Goal: Task Accomplishment & Management: Complete application form

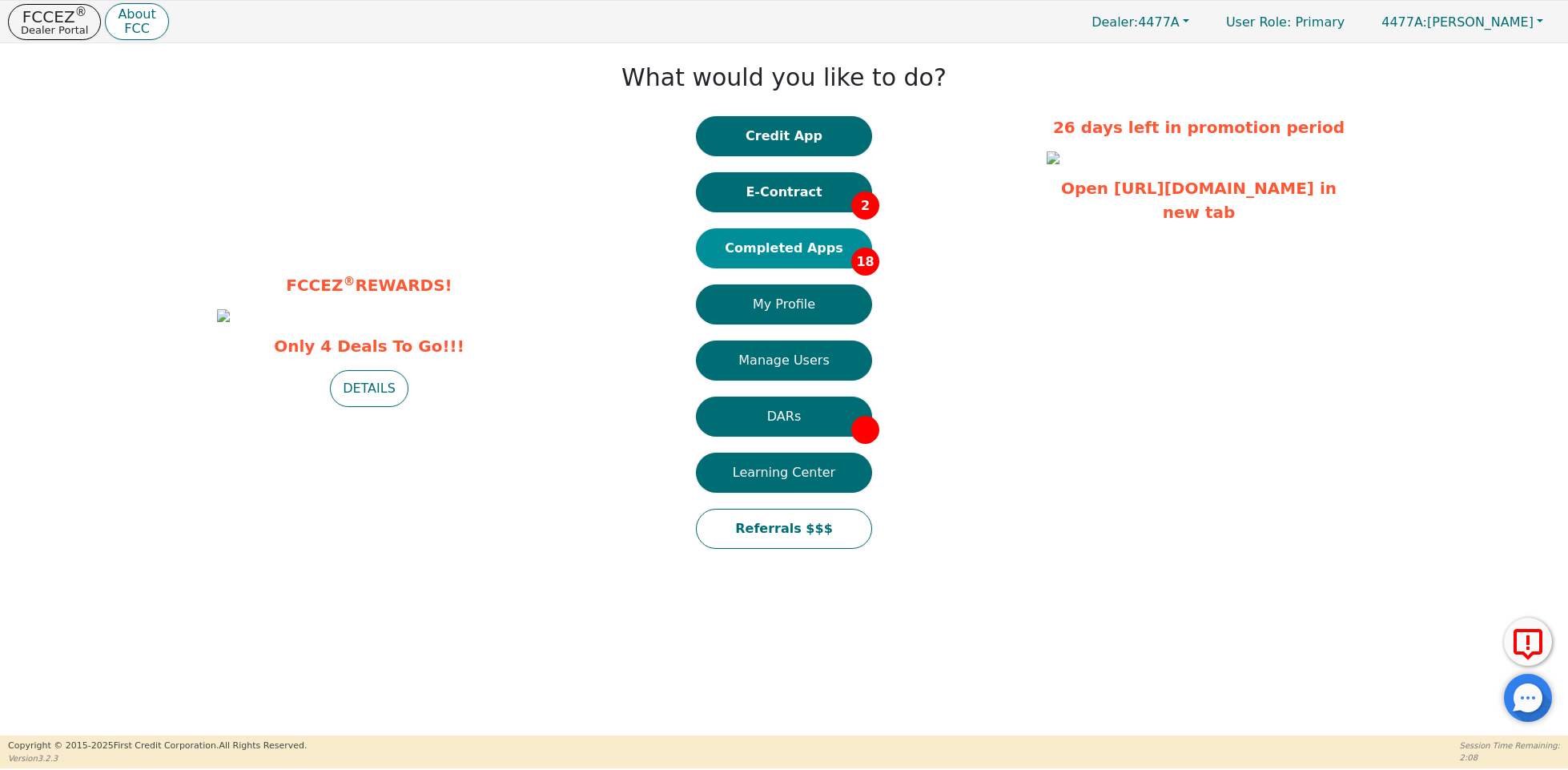
click at [820, 252] on button "Completed Apps 18" at bounding box center [784, 247] width 176 height 40
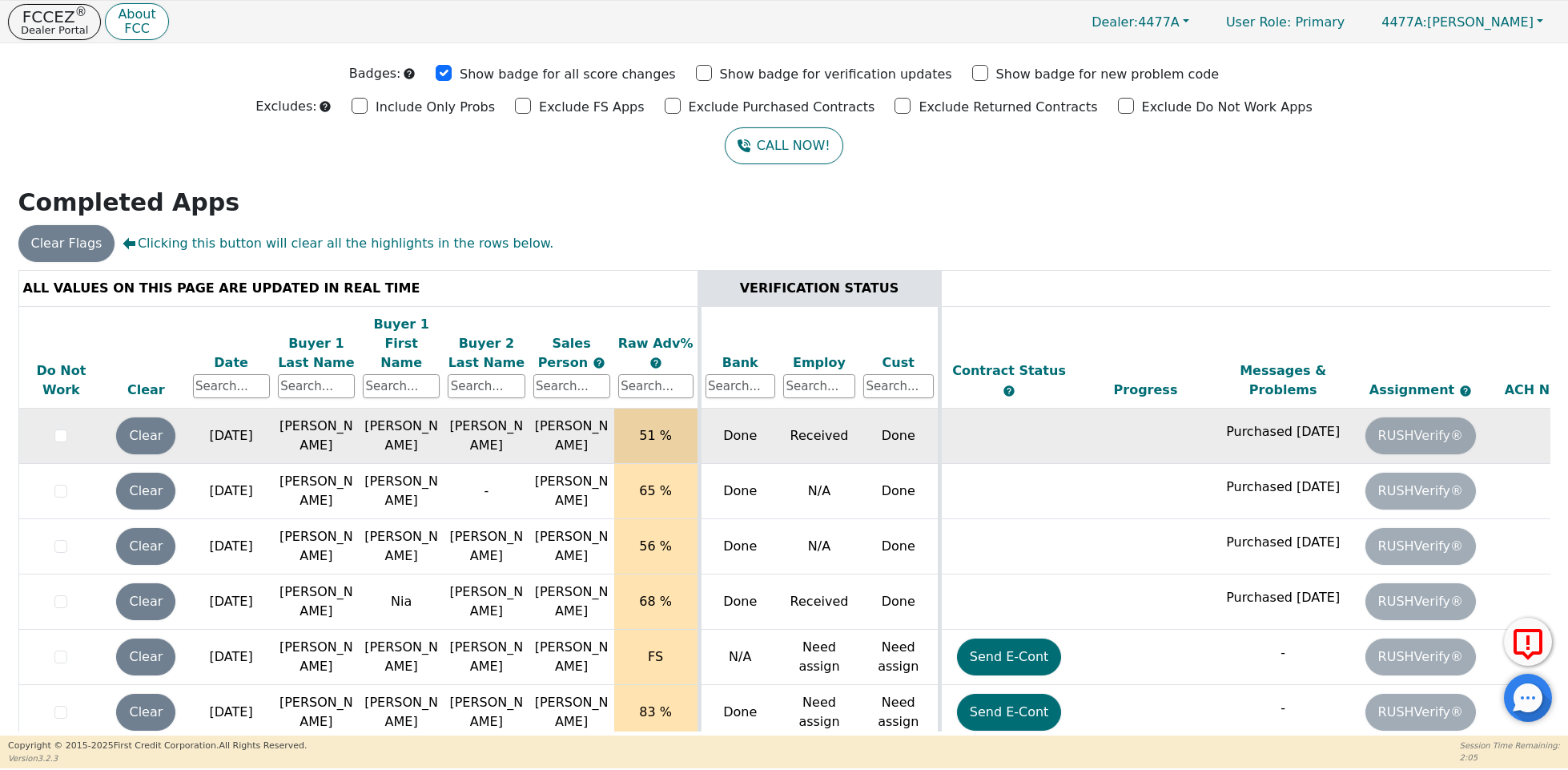
scroll to position [834, 0]
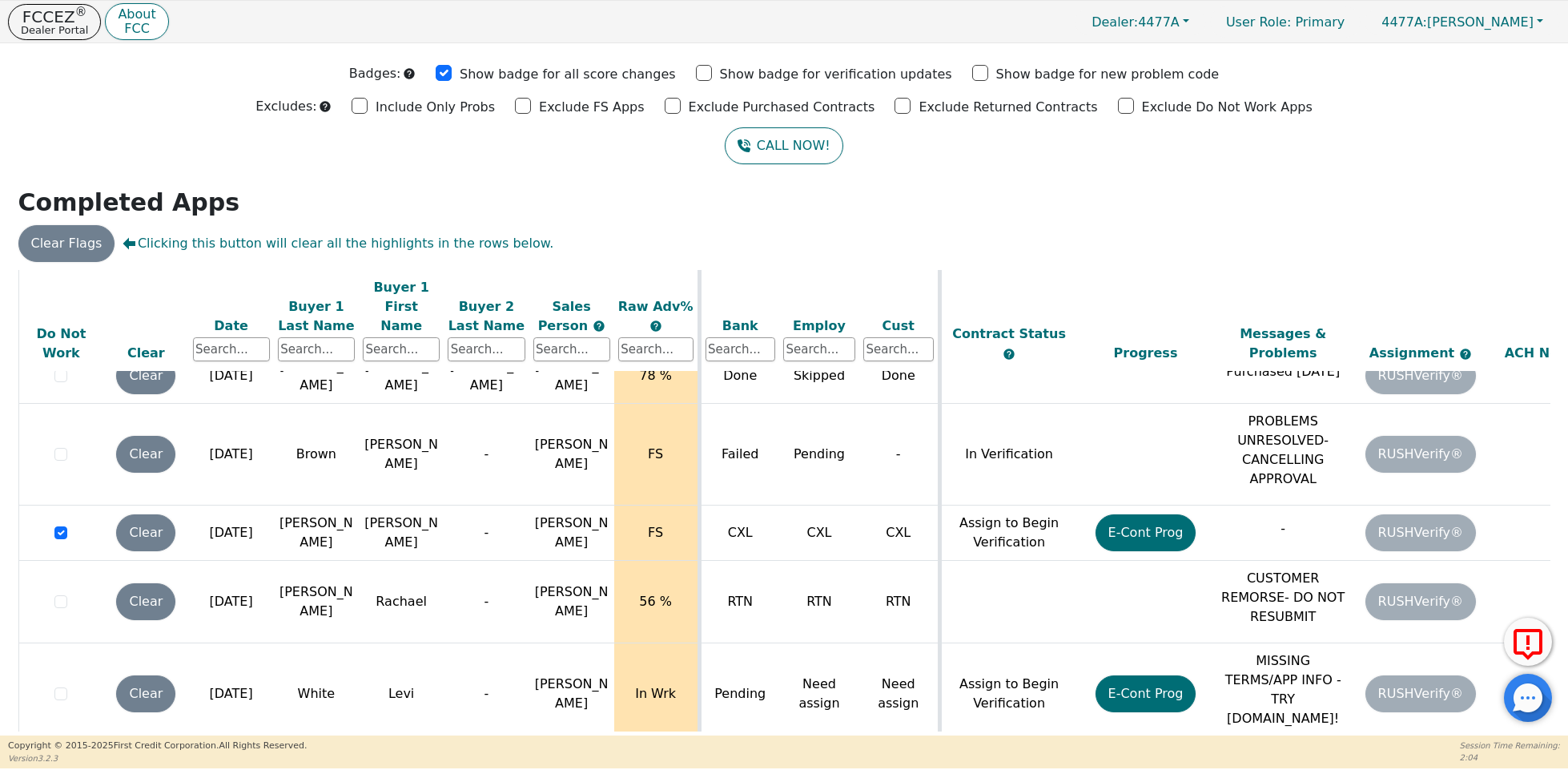
click at [596, 197] on h2 "Completed Apps" at bounding box center [784, 202] width 1532 height 29
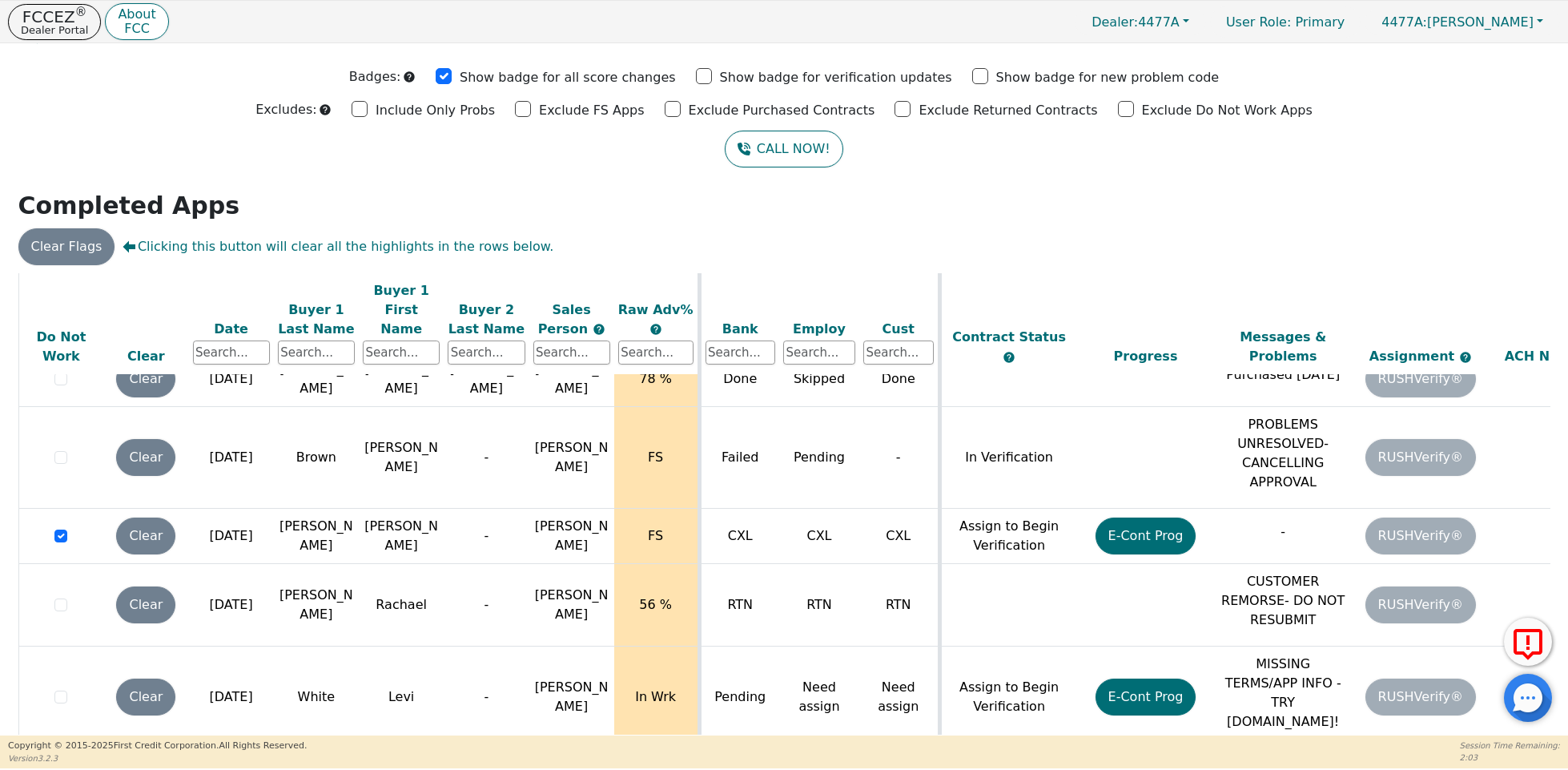
scroll to position [27, 0]
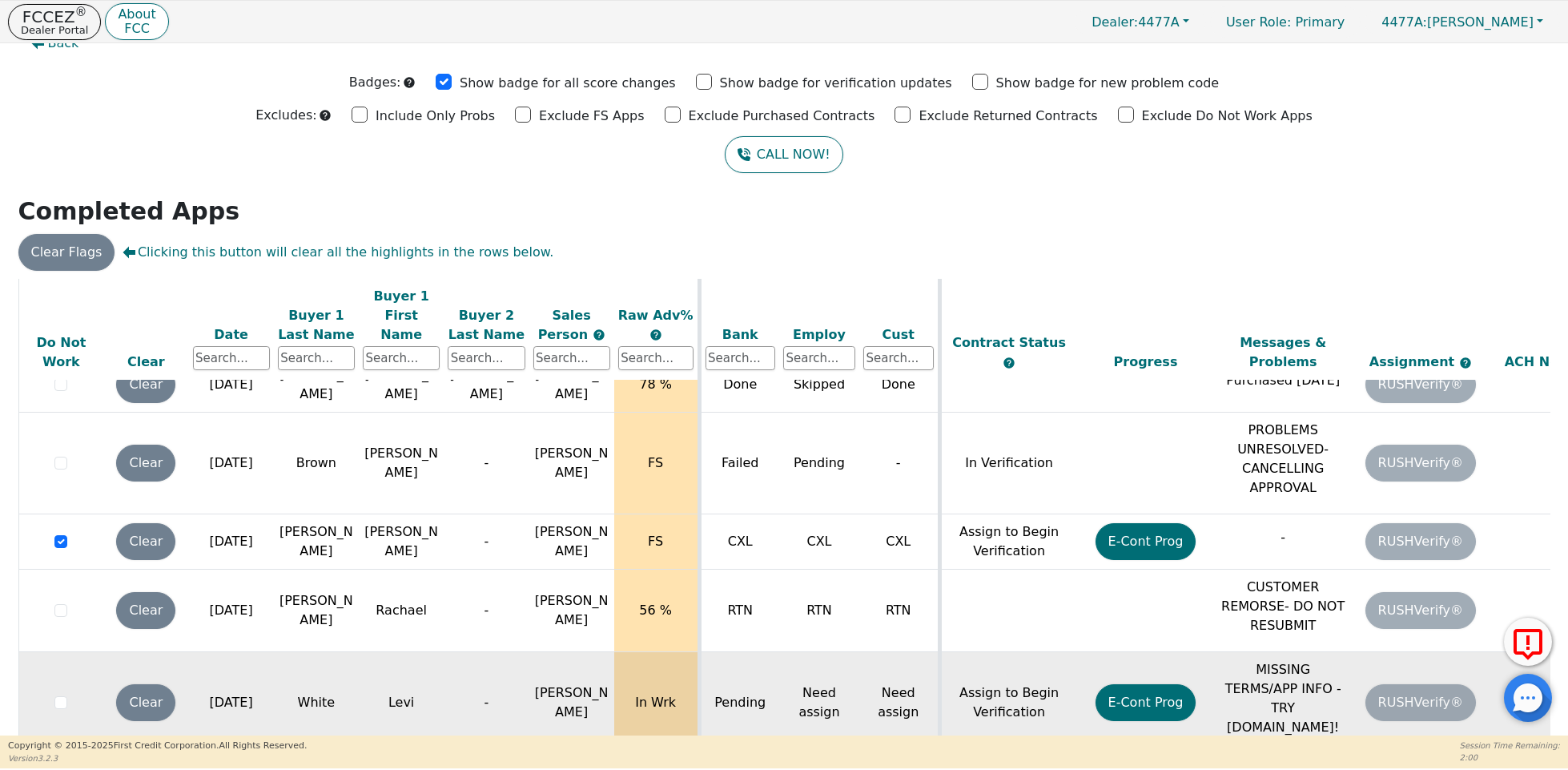
click at [1237, 673] on p "MISSING TERMS/APP INFO - TRY [DOMAIN_NAME]!" at bounding box center [1283, 698] width 130 height 77
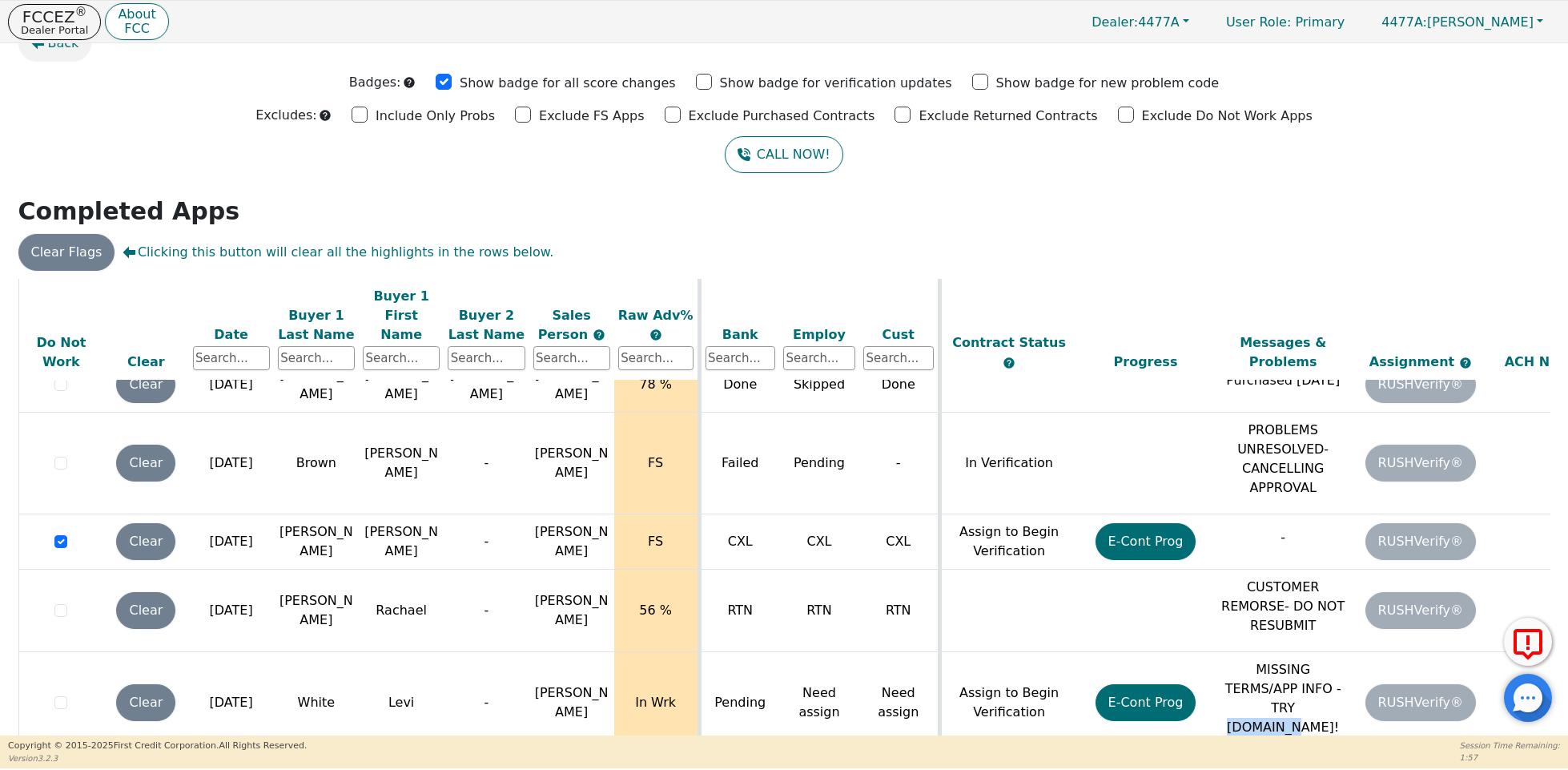
click at [43, 45] on icon "button" at bounding box center [38, 43] width 13 height 12
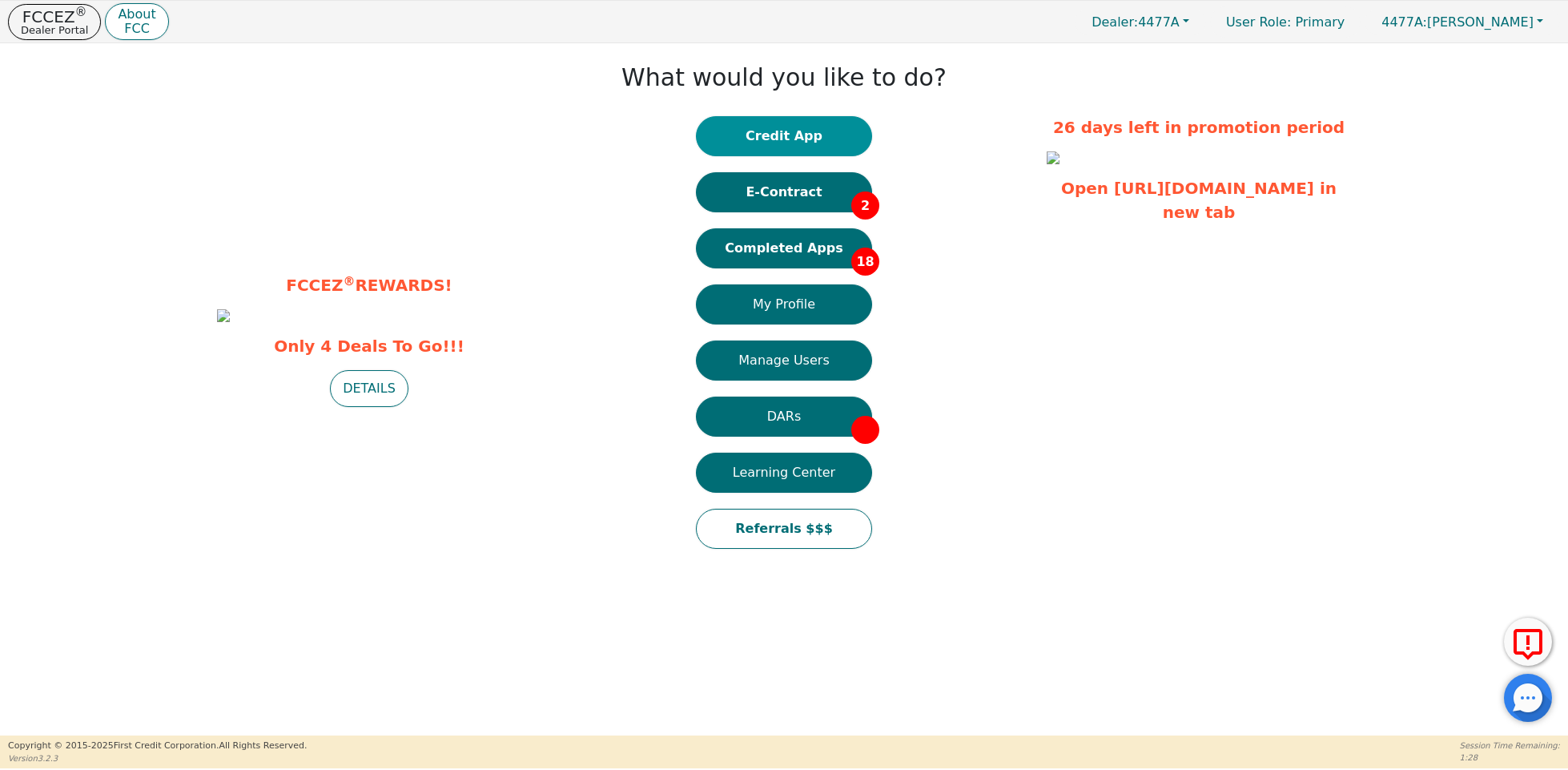
click at [771, 125] on button "Credit App" at bounding box center [784, 136] width 176 height 40
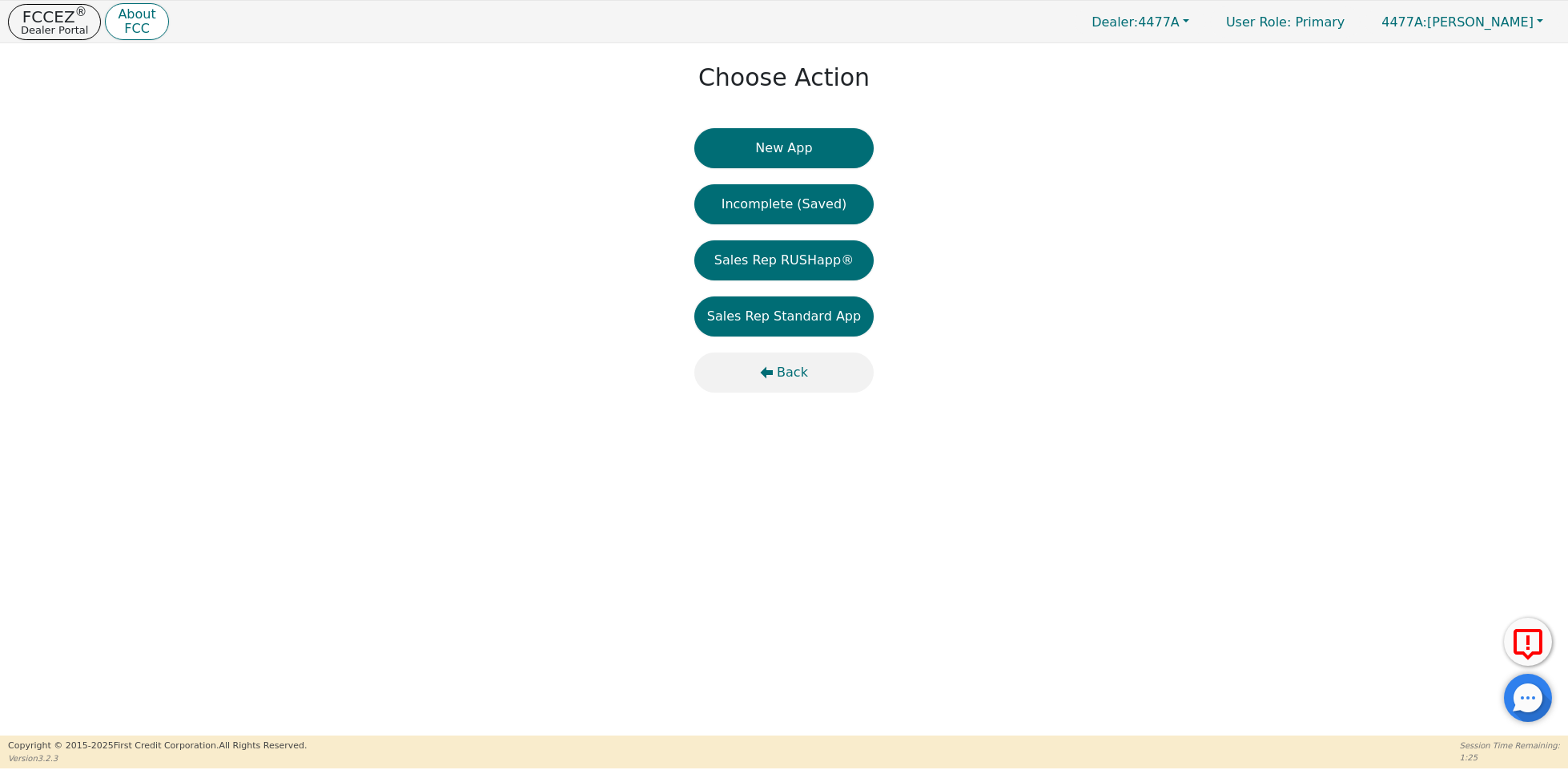
click at [780, 360] on button "Back" at bounding box center [784, 372] width 179 height 40
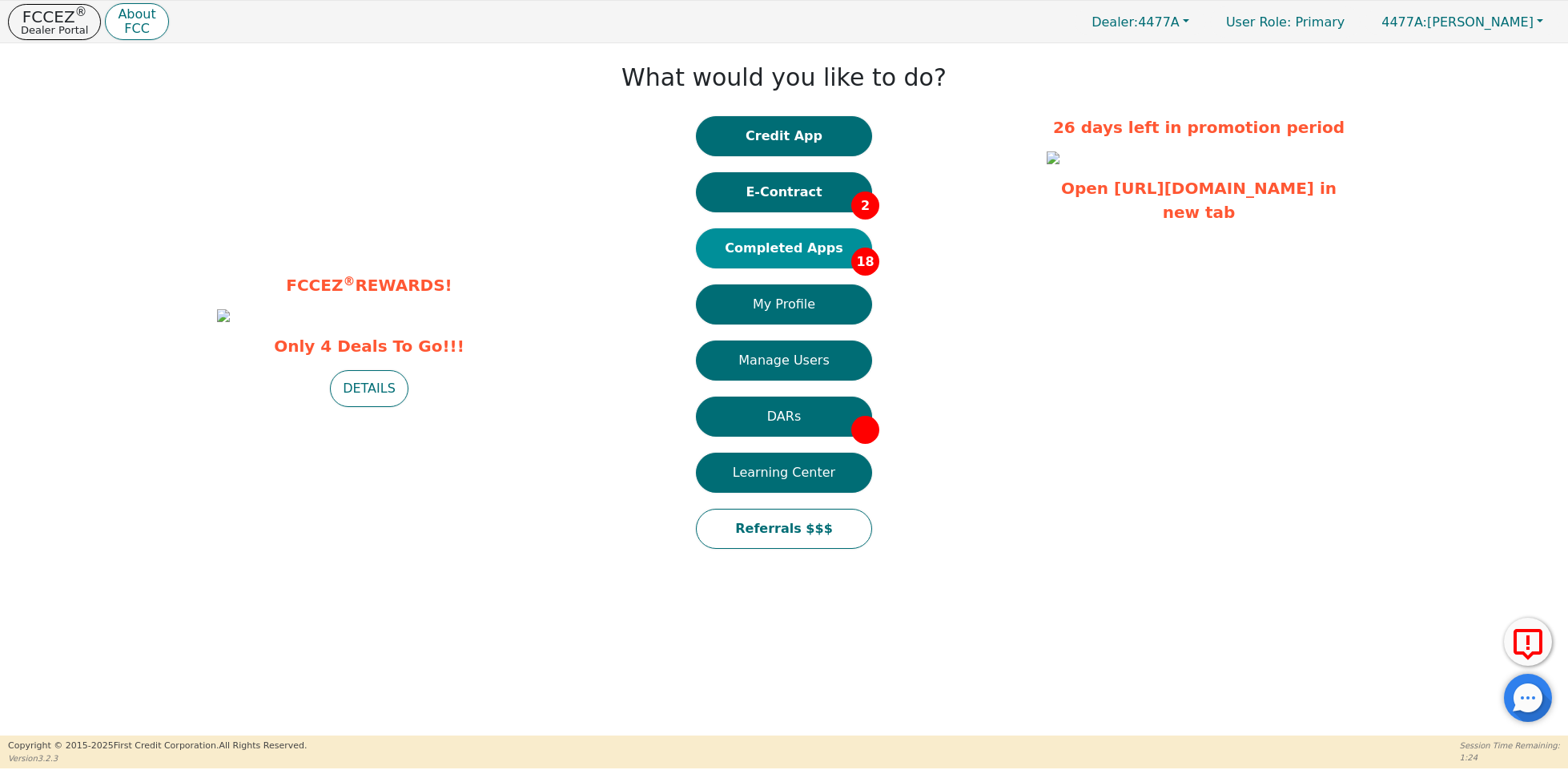
click at [786, 259] on button "Completed Apps 18" at bounding box center [784, 247] width 176 height 40
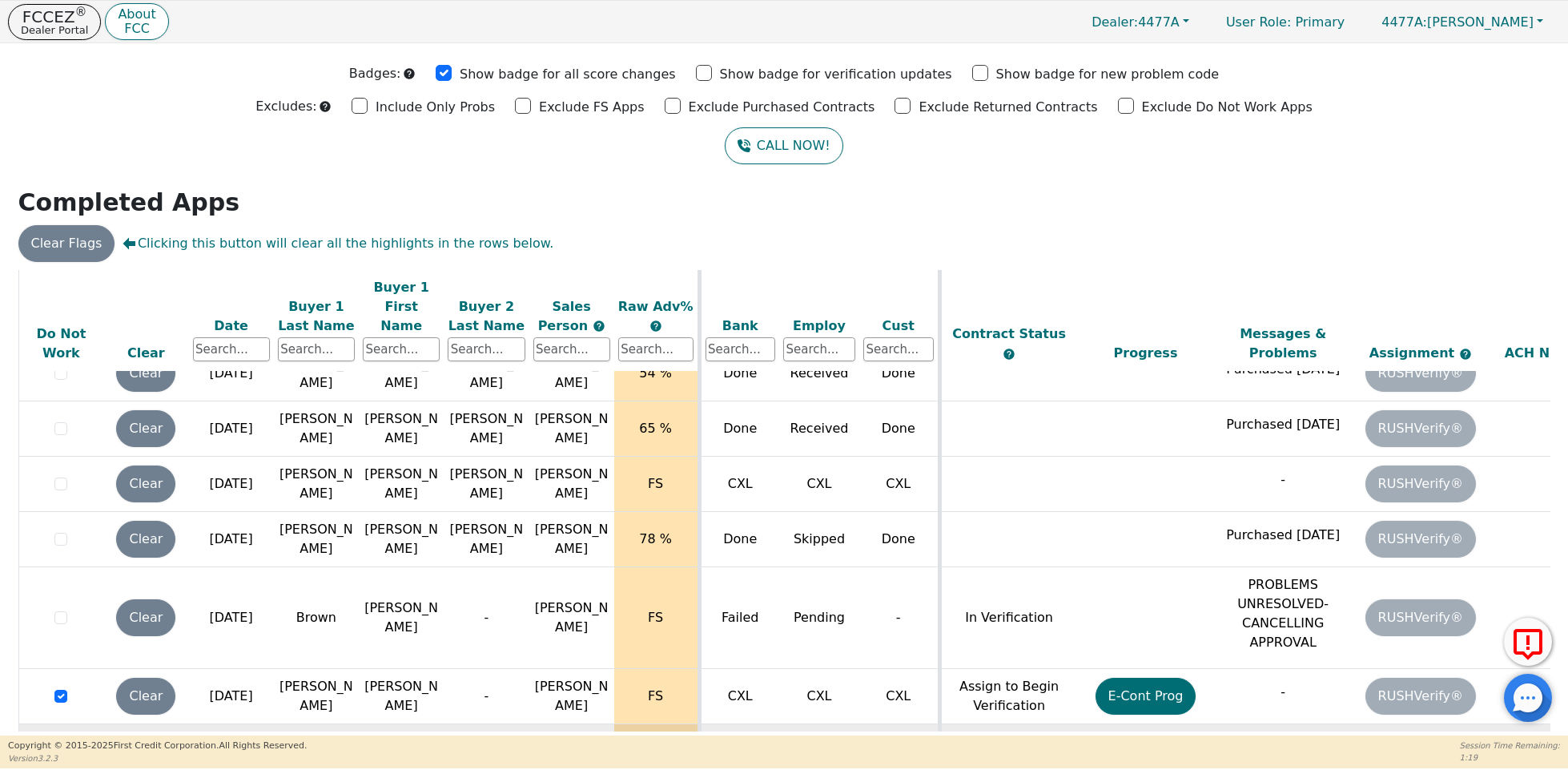
scroll to position [834, 0]
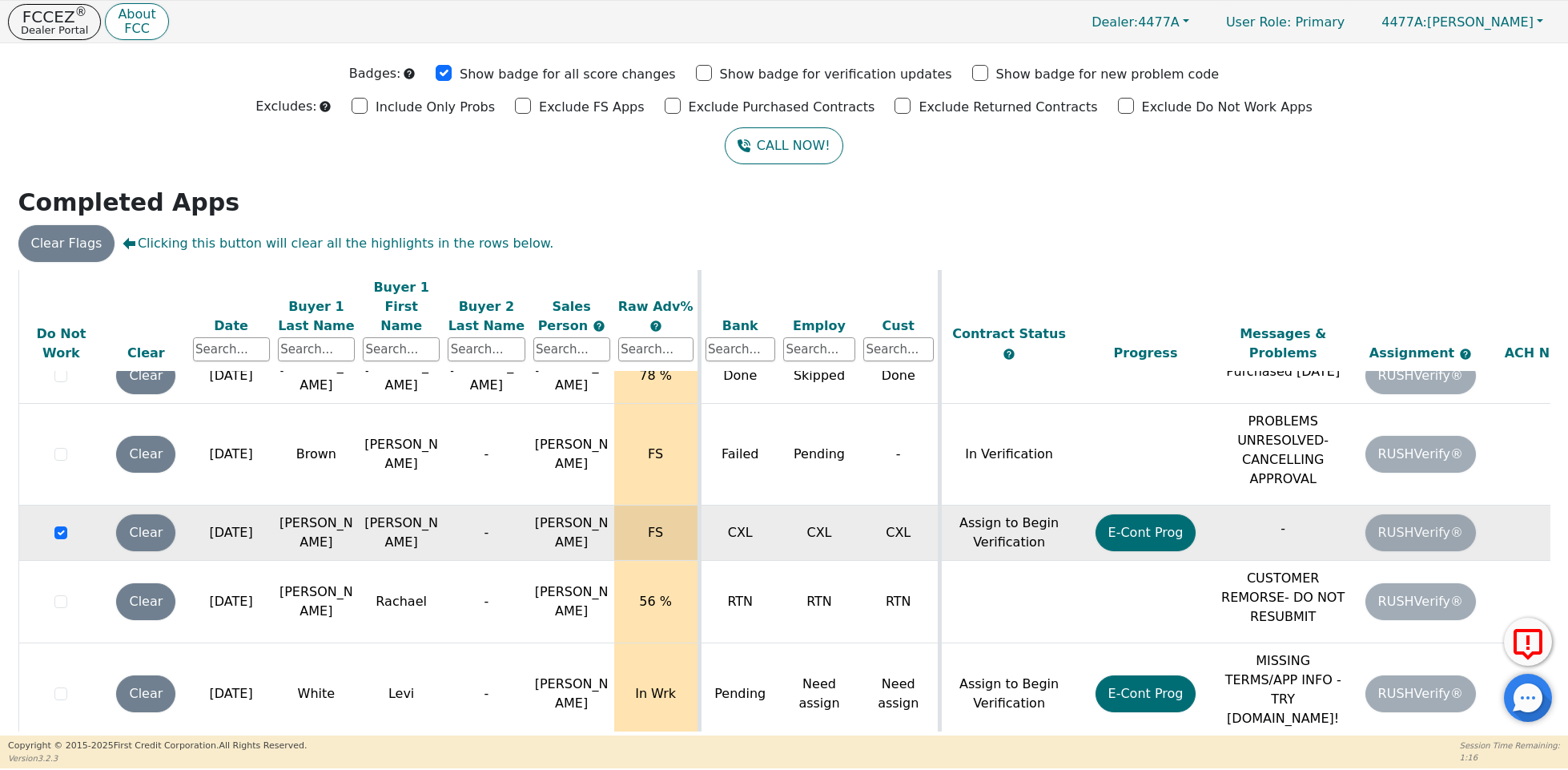
click at [57, 526] on input "checkbox" at bounding box center [61, 533] width 13 height 13
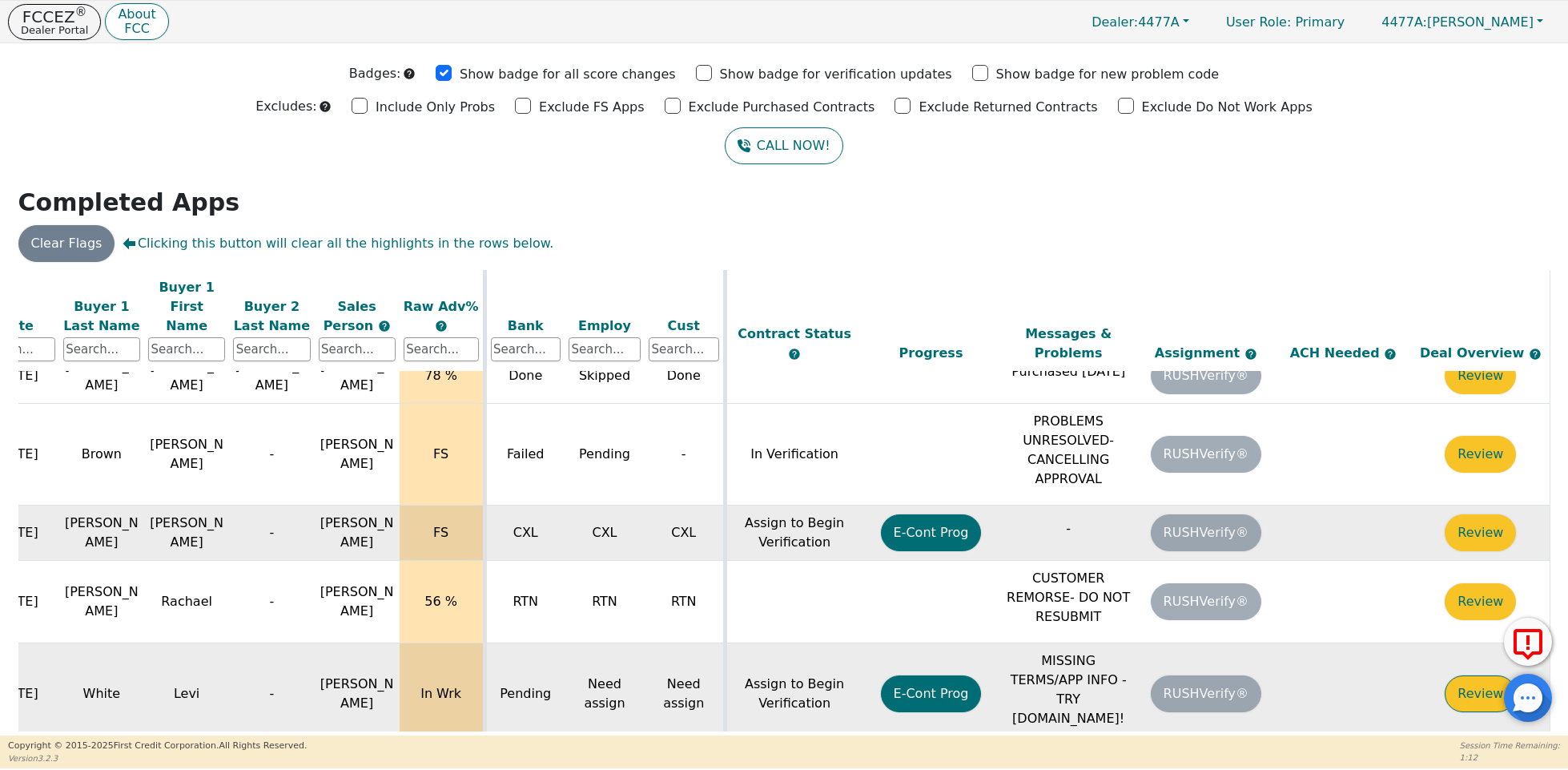
click at [1454, 676] on button "Review" at bounding box center [1480, 694] width 71 height 37
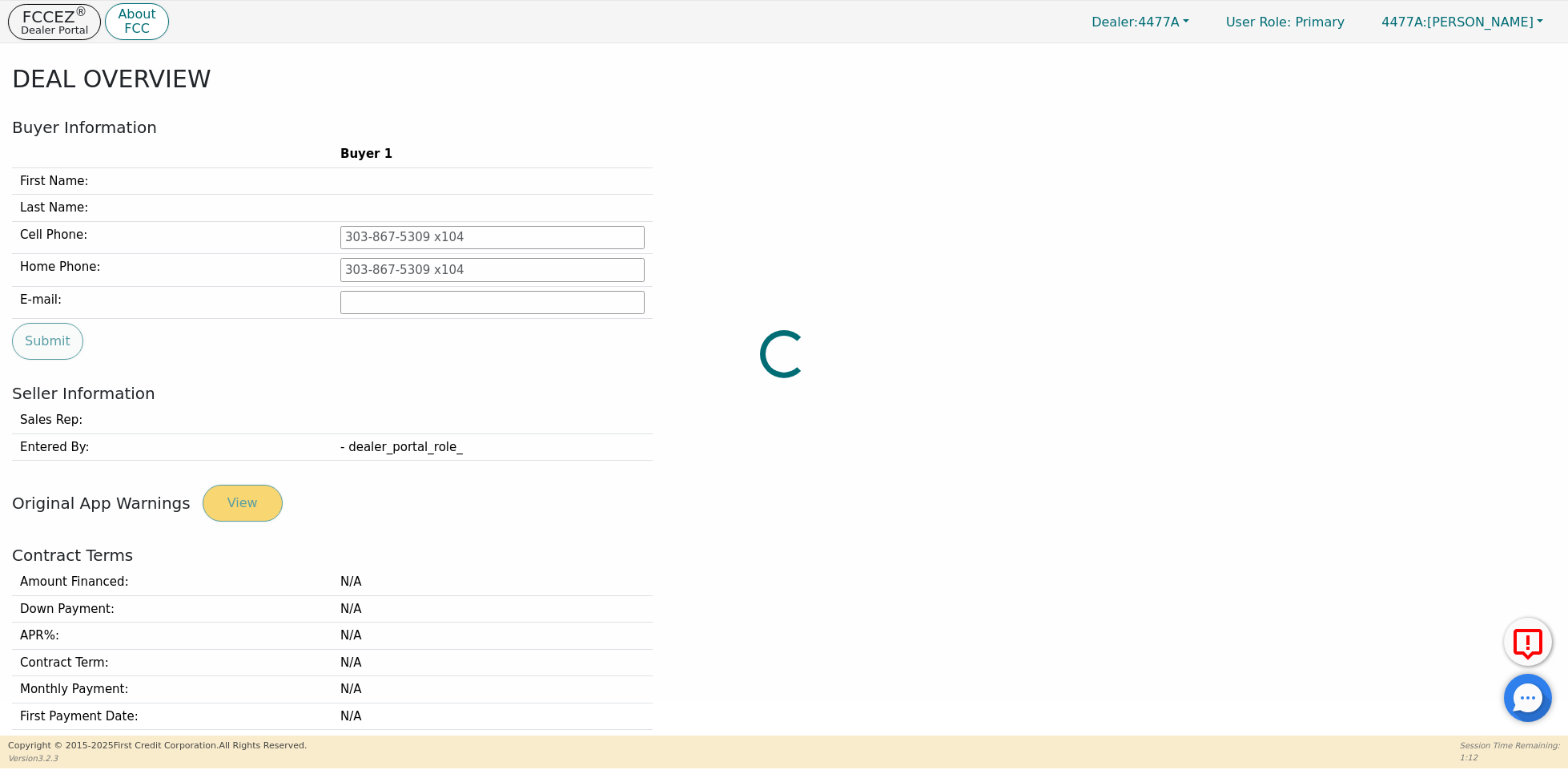
type input "[PHONE_NUMBER]"
type input "[EMAIL_ADDRESS][DOMAIN_NAME]"
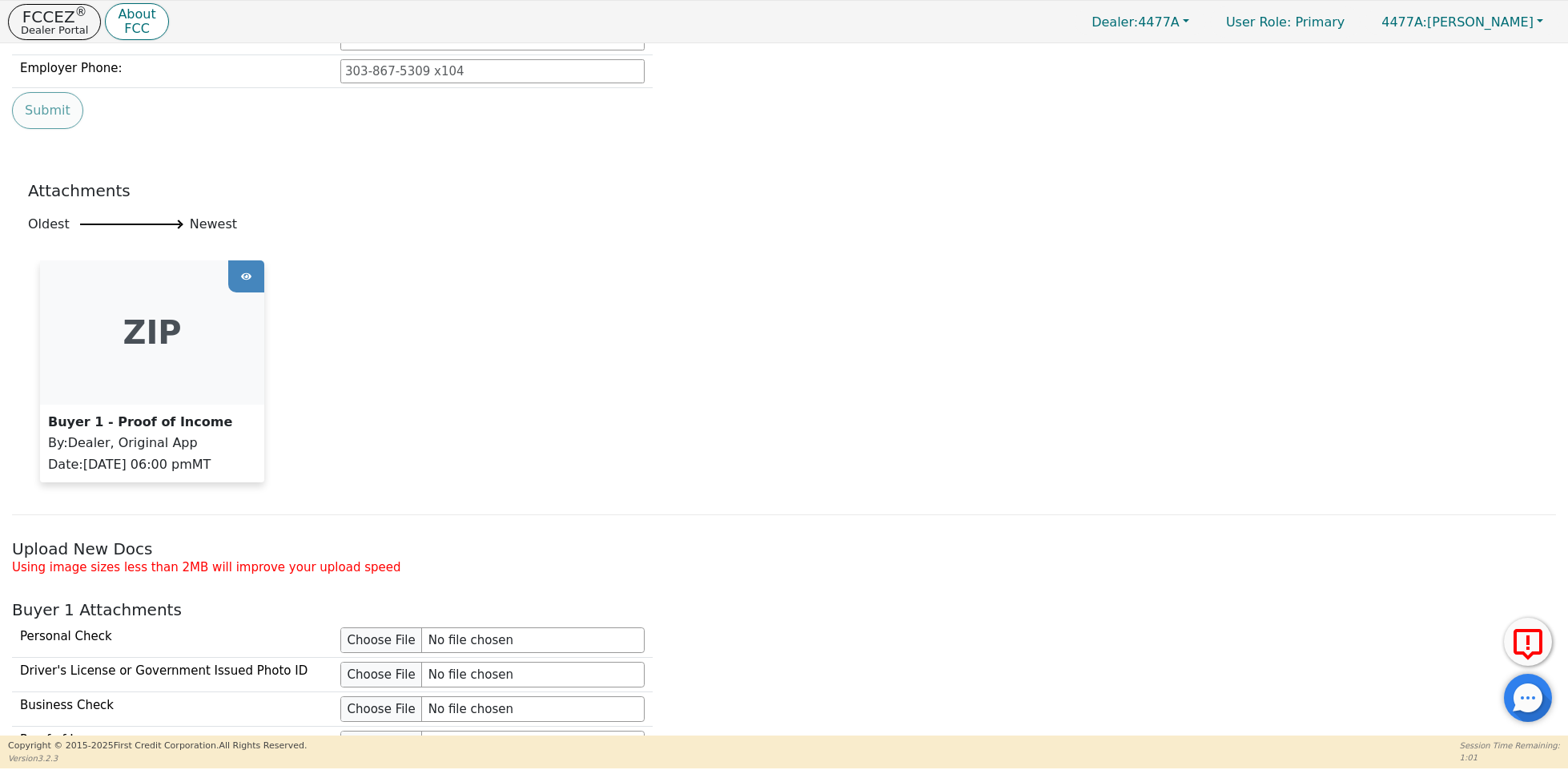
scroll to position [1078, 0]
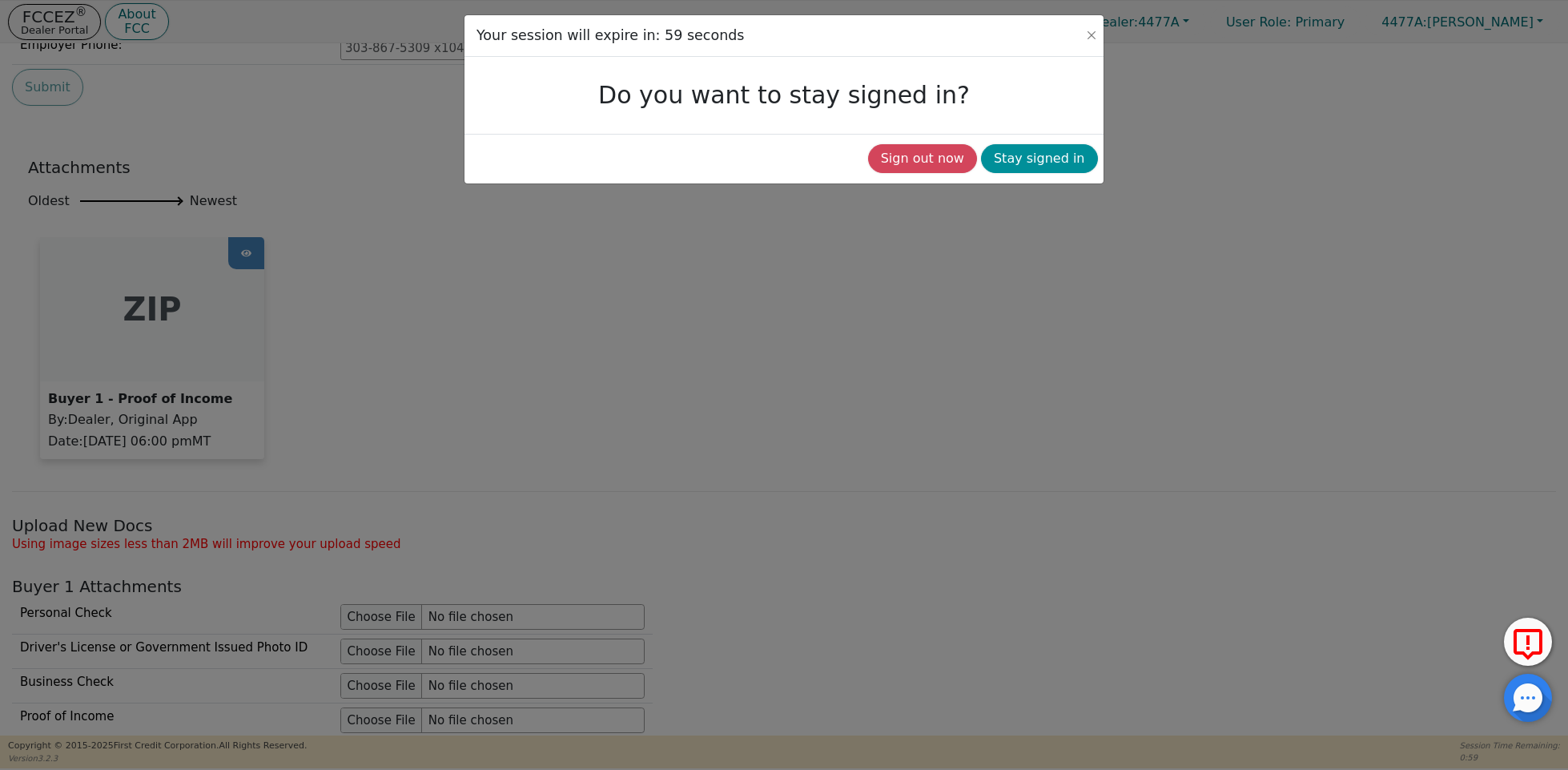
click at [1016, 162] on button "Stay signed in" at bounding box center [1039, 158] width 117 height 29
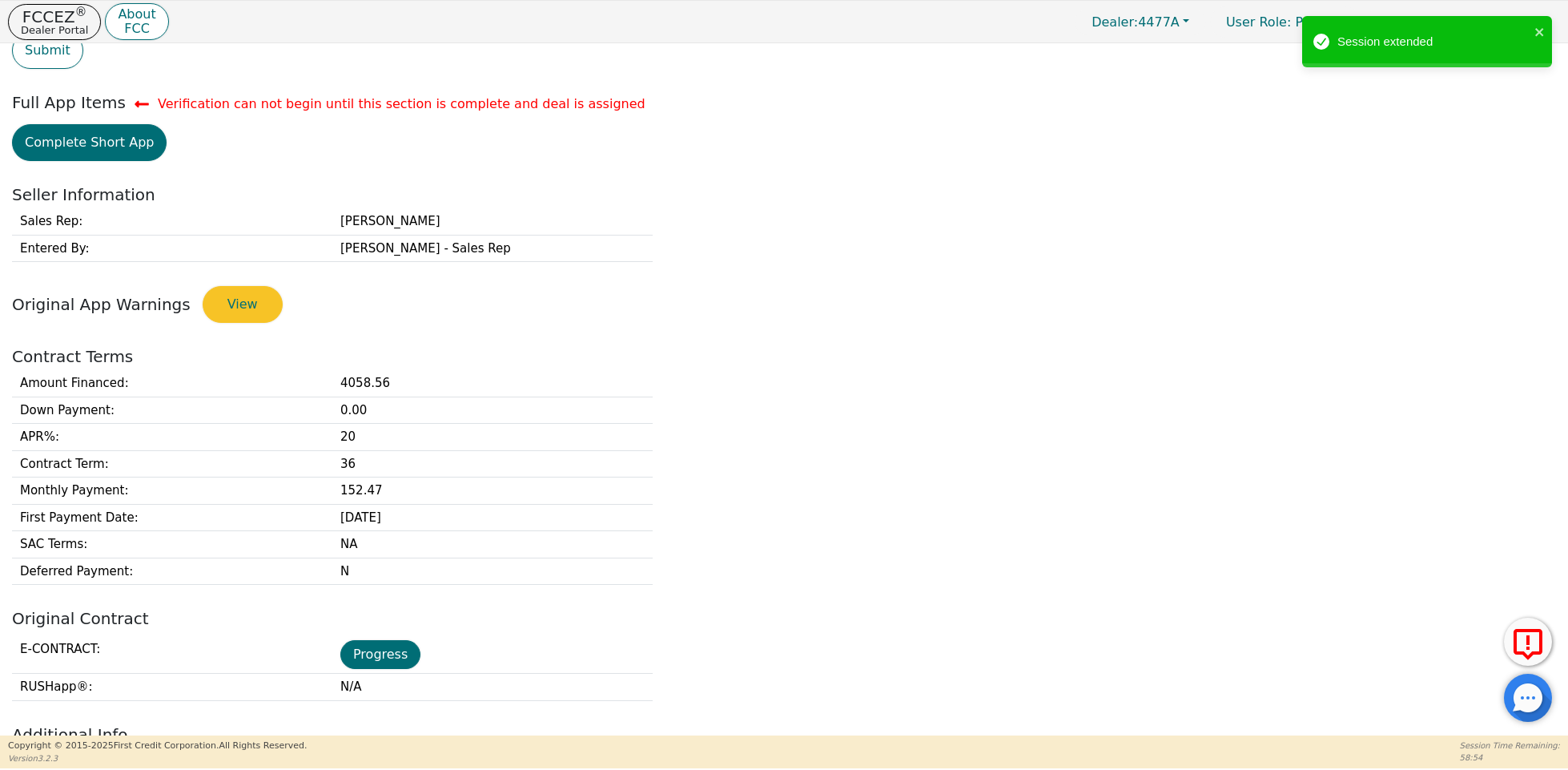
scroll to position [0, 0]
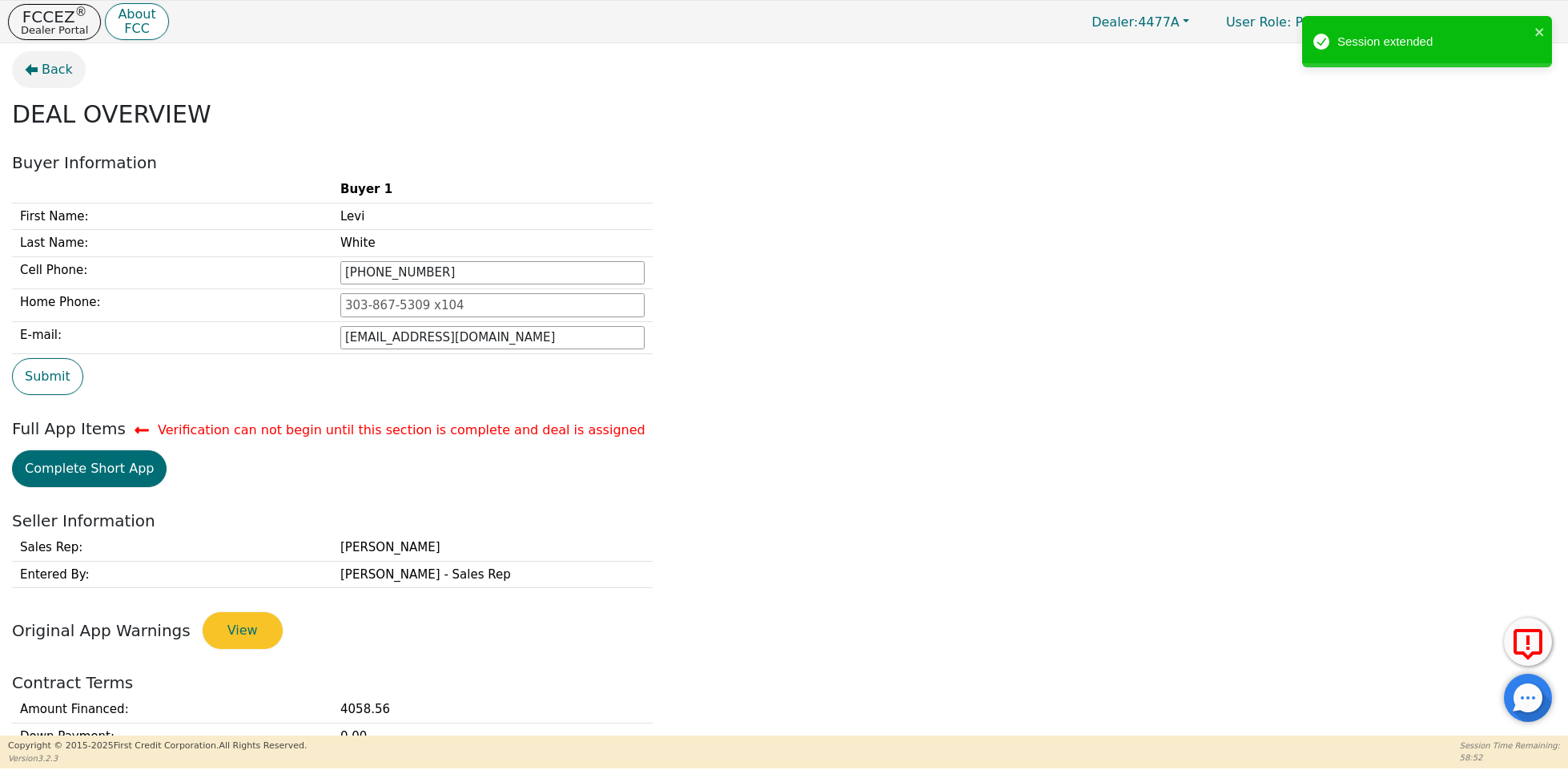
click at [69, 70] on span "Back" at bounding box center [57, 69] width 31 height 19
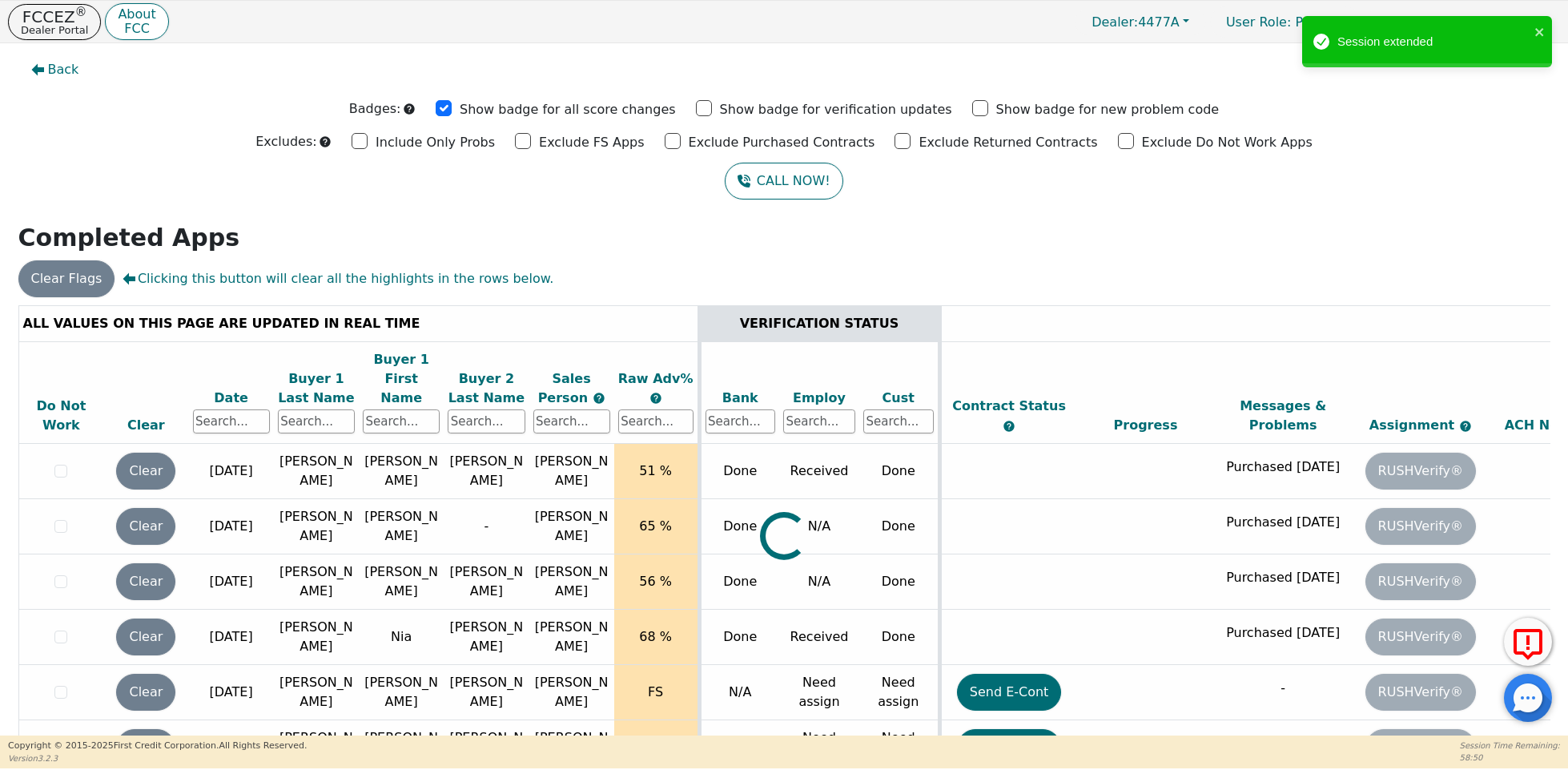
click at [69, 70] on span "Back" at bounding box center [64, 69] width 31 height 19
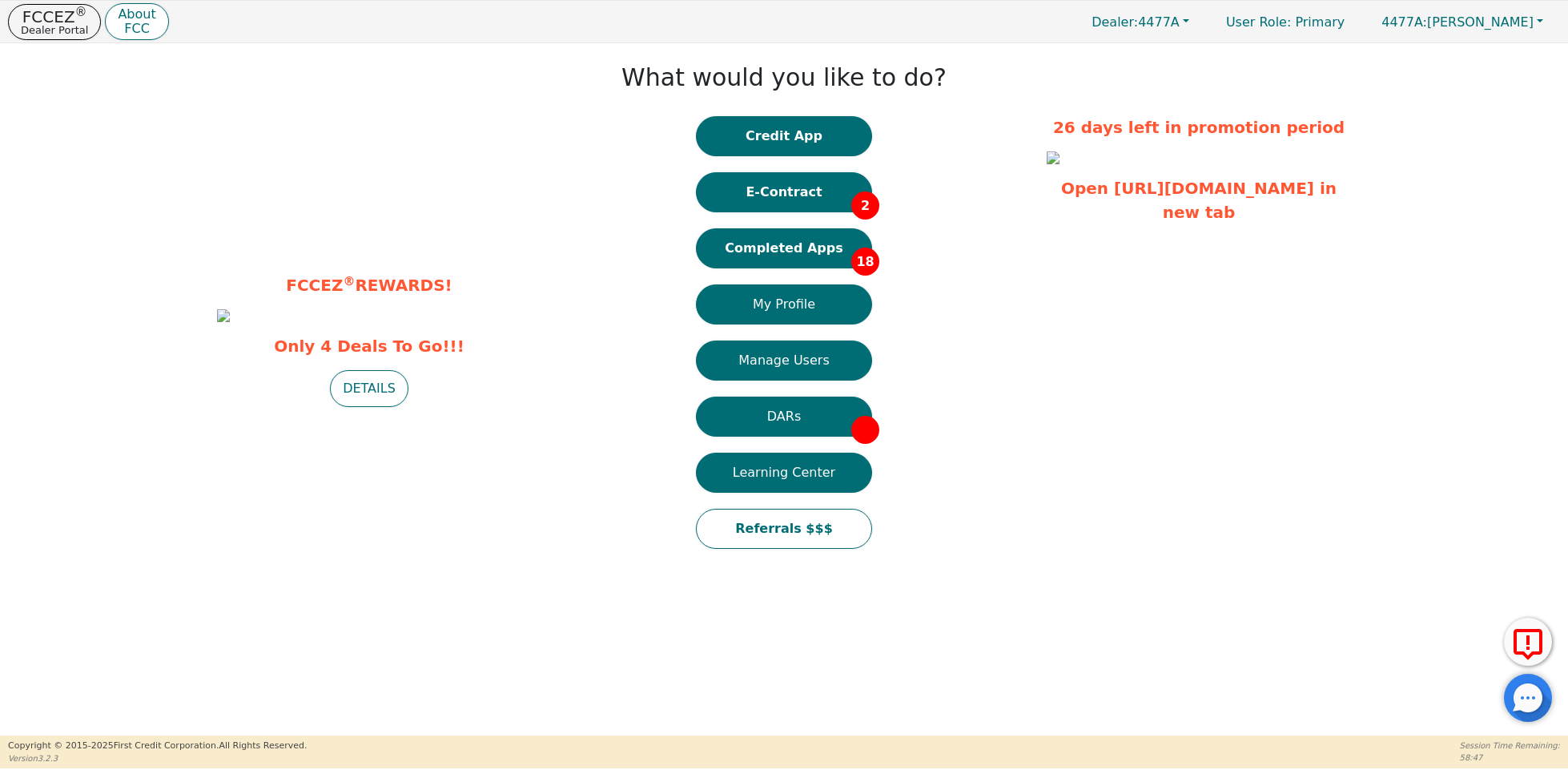
click at [592, 149] on div "What would you like to do? Credit App E-Contract 2 Completed Apps 18 My Profile…" at bounding box center [784, 308] width 509 height 513
click at [140, 3] on button "About FCC" at bounding box center [137, 21] width 64 height 38
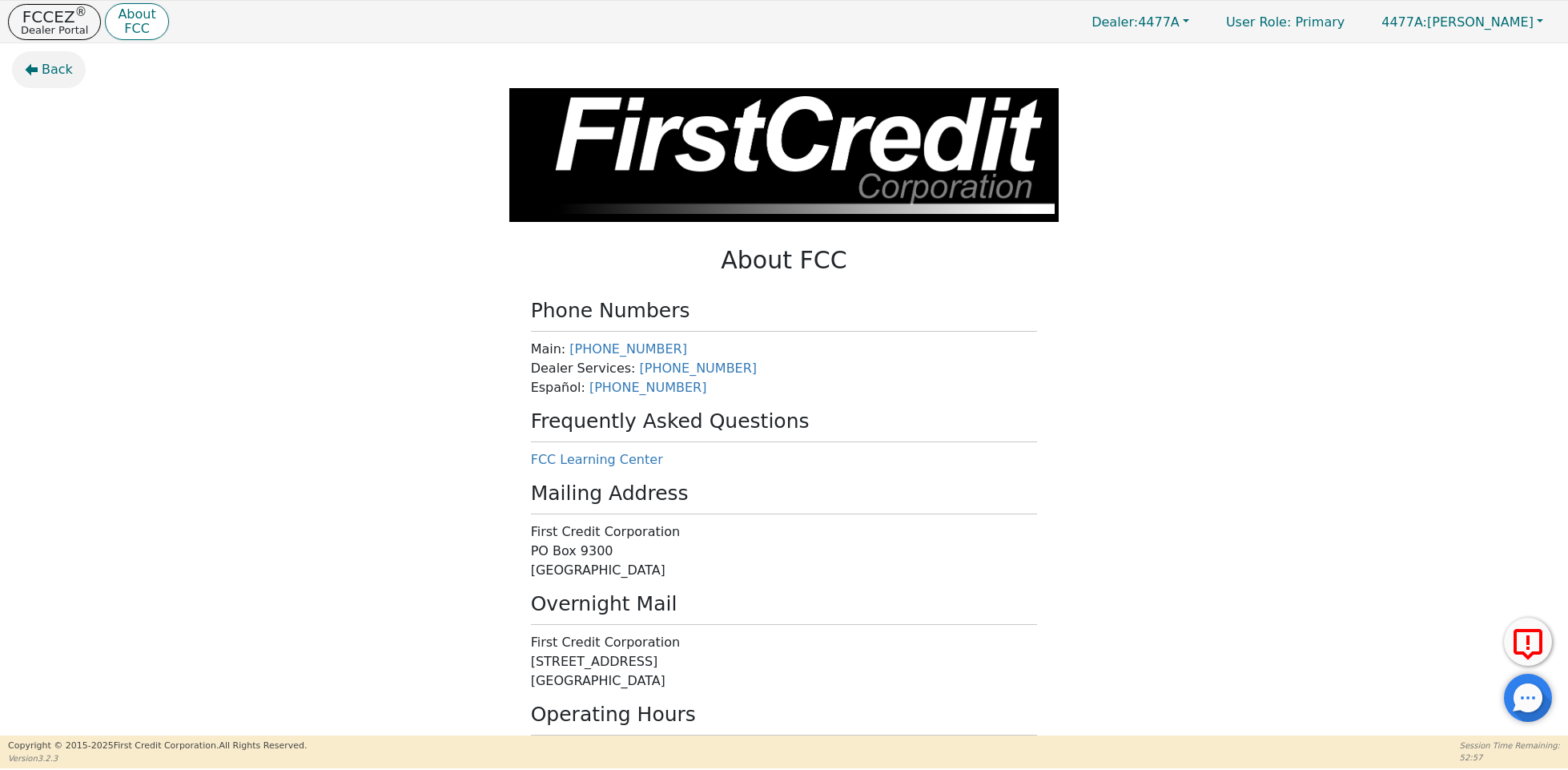
click at [57, 78] on span "Back" at bounding box center [57, 69] width 31 height 19
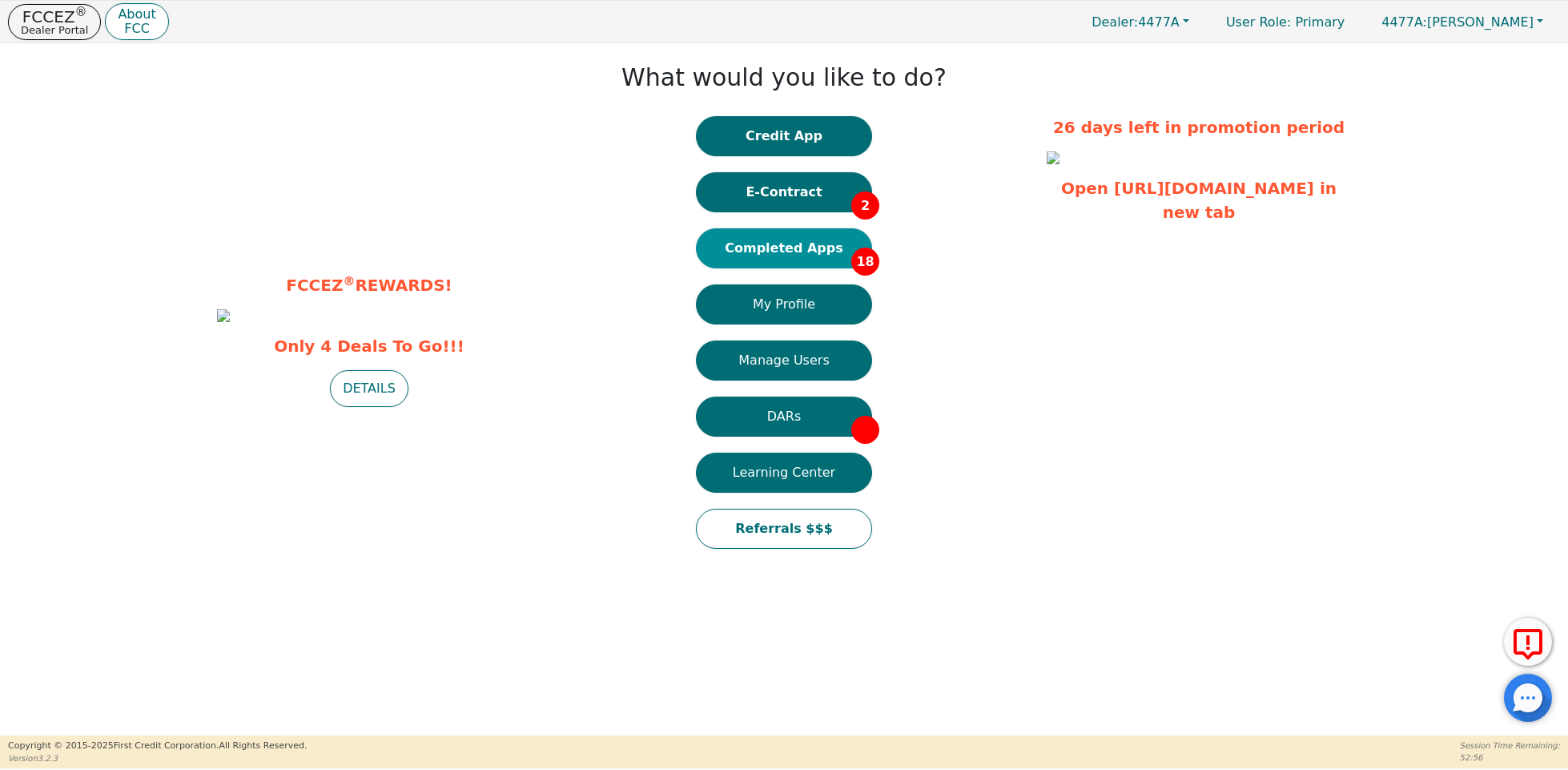
click at [816, 244] on button "Completed Apps 18" at bounding box center [784, 247] width 176 height 40
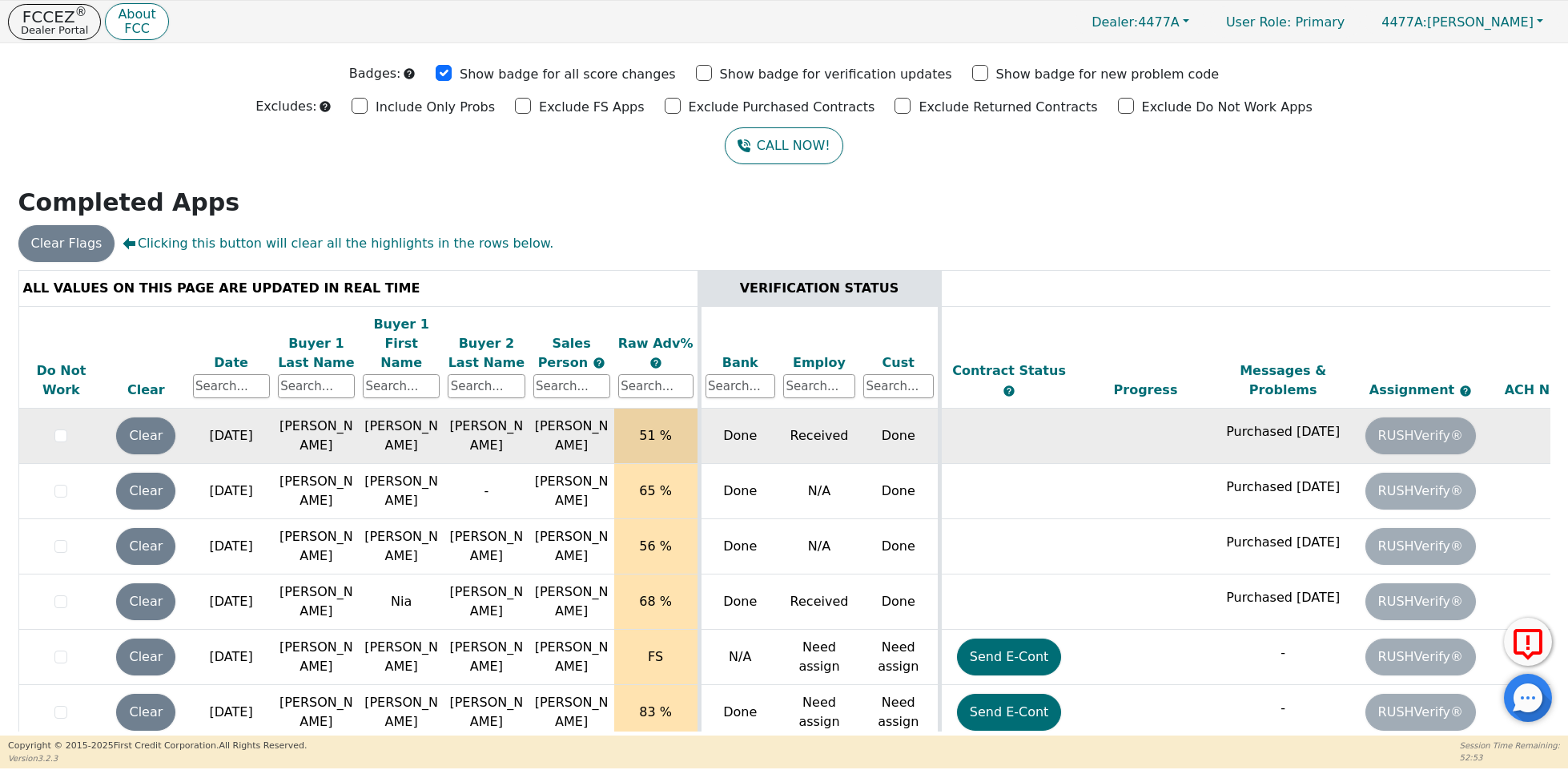
scroll to position [834, 0]
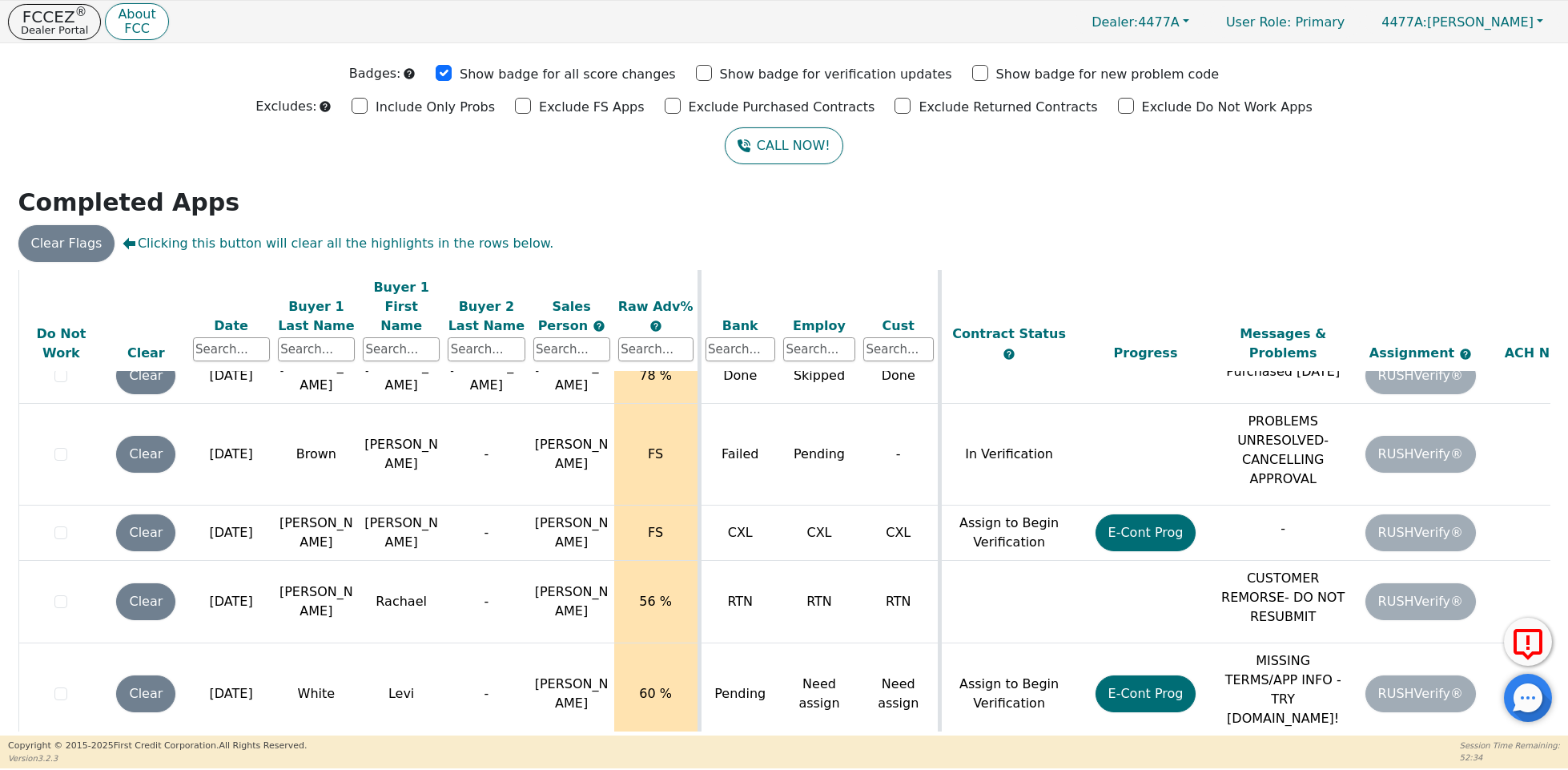
click at [640, 215] on h2 "Completed Apps" at bounding box center [784, 202] width 1532 height 29
click at [186, 143] on div "CALL NOW!" at bounding box center [784, 146] width 1544 height 37
